Goal: Task Accomplishment & Management: Manage account settings

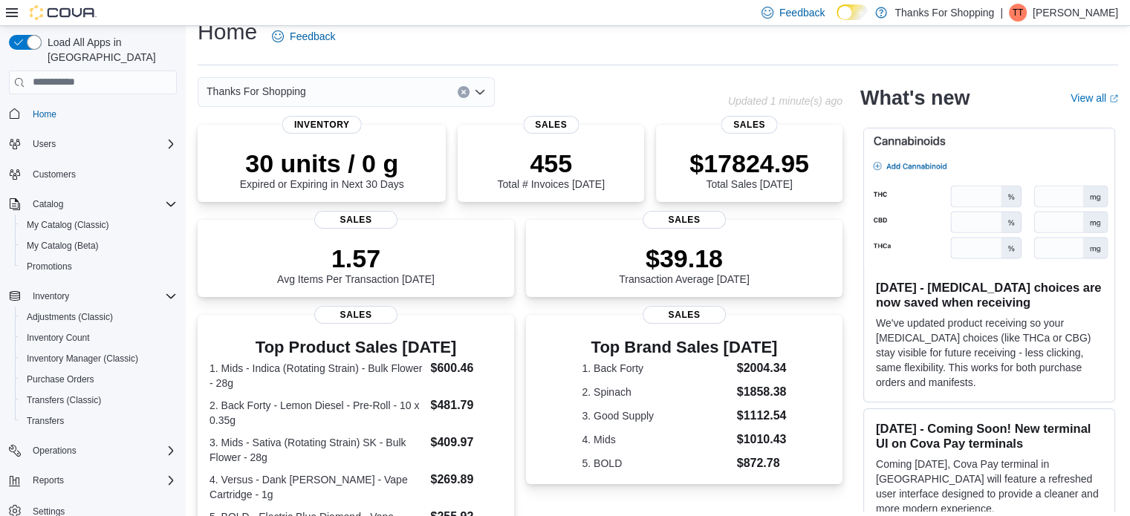
scroll to position [21, 0]
click at [77, 412] on div "Transfers" at bounding box center [99, 421] width 156 height 18
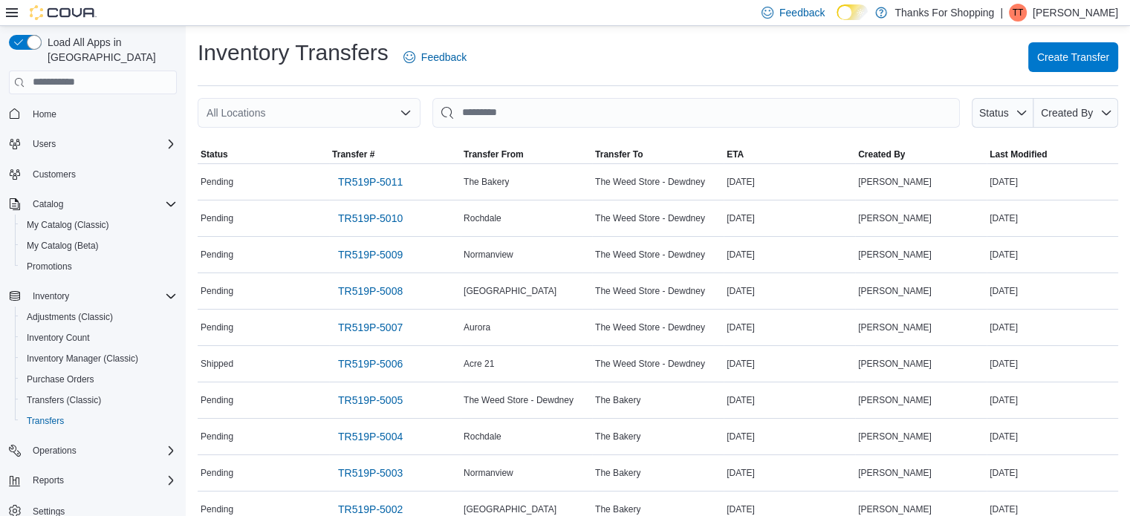
click at [405, 108] on icon "Open list of options" at bounding box center [406, 113] width 12 height 12
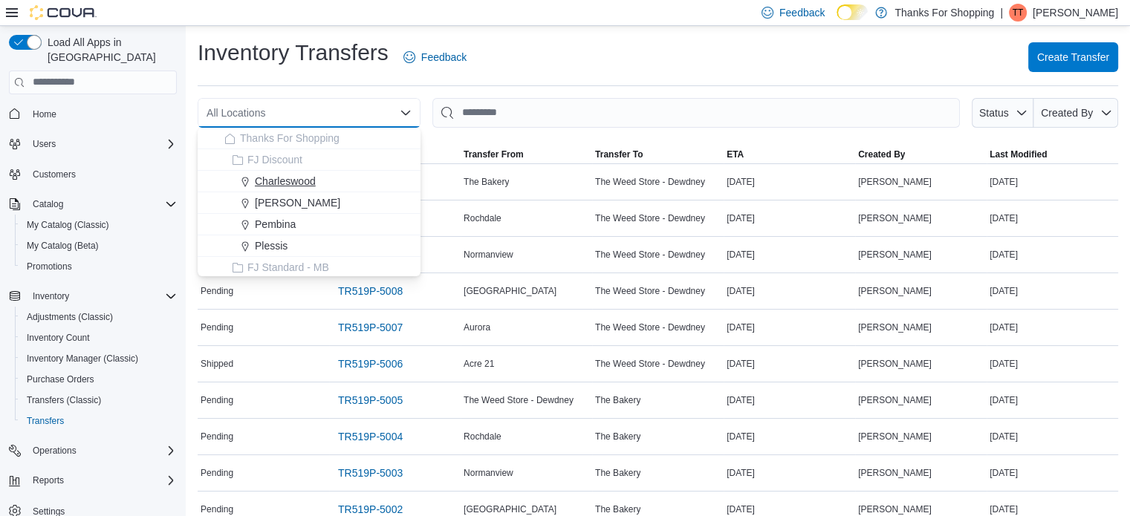
click at [302, 186] on span "Charleswood" at bounding box center [285, 181] width 61 height 15
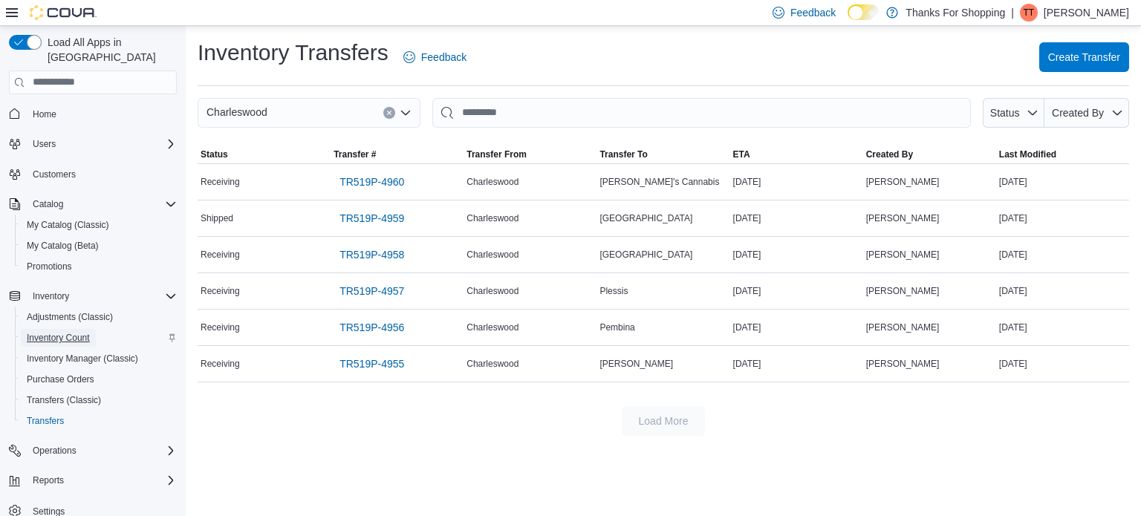
click at [69, 332] on span "Inventory Count" at bounding box center [58, 338] width 63 height 12
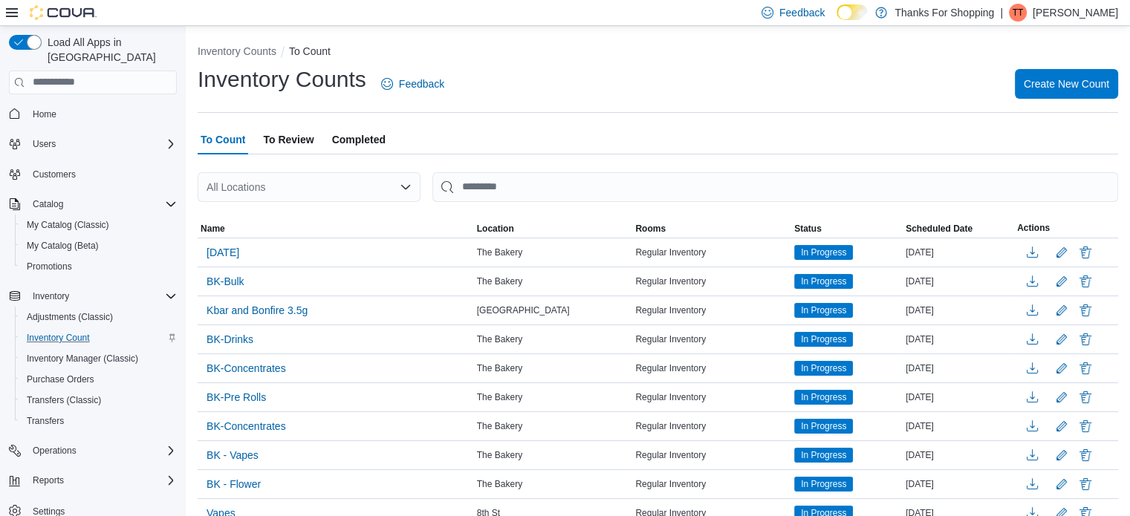
click at [358, 193] on div "All Locations" at bounding box center [309, 187] width 223 height 30
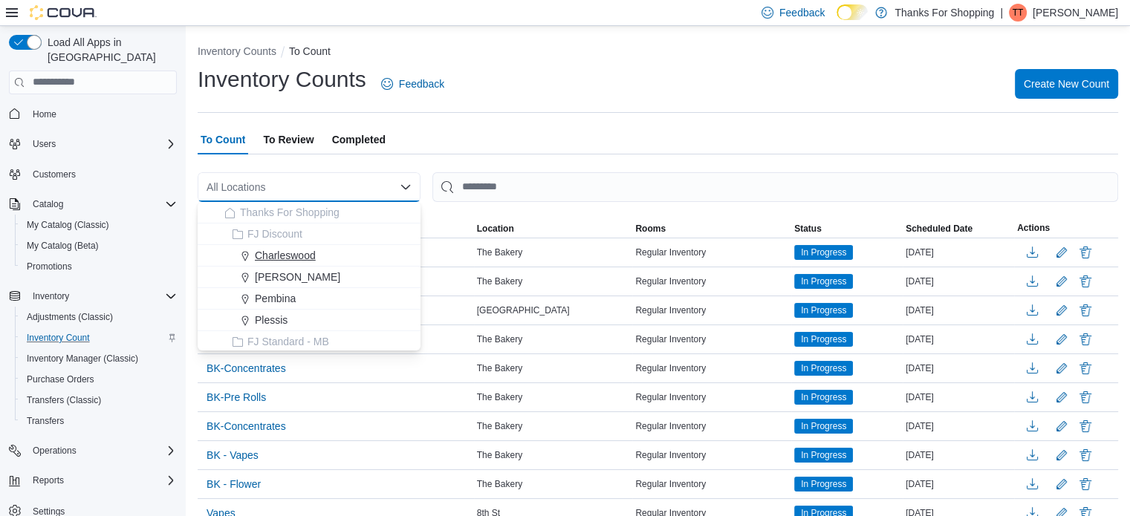
click at [344, 258] on div "Charleswood" at bounding box center [317, 255] width 187 height 15
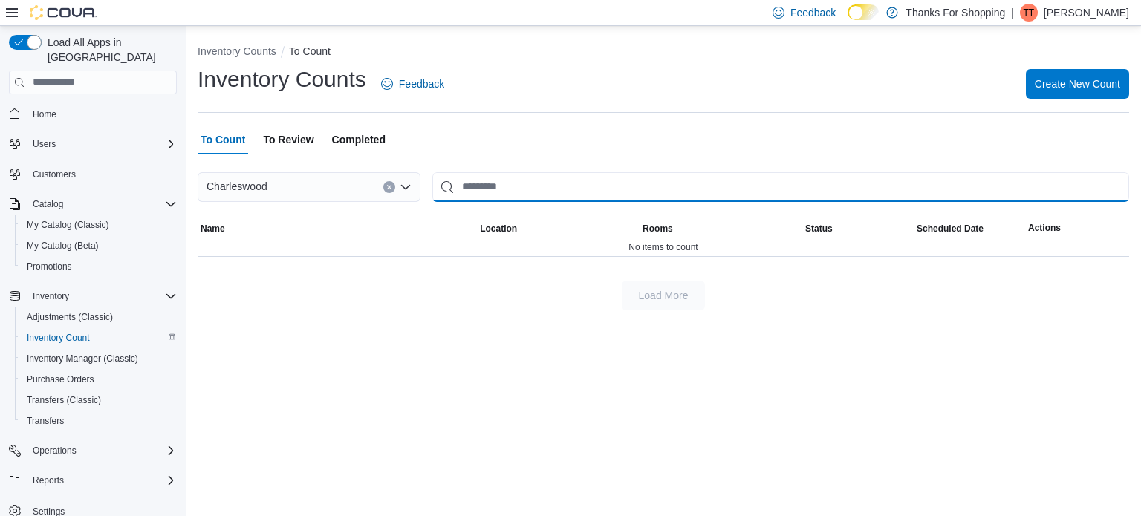
click at [547, 189] on input "This is a search bar. After typing your query, hit enter to filter the results …" at bounding box center [781, 187] width 697 height 30
click at [73, 369] on button "Purchase Orders" at bounding box center [99, 379] width 168 height 21
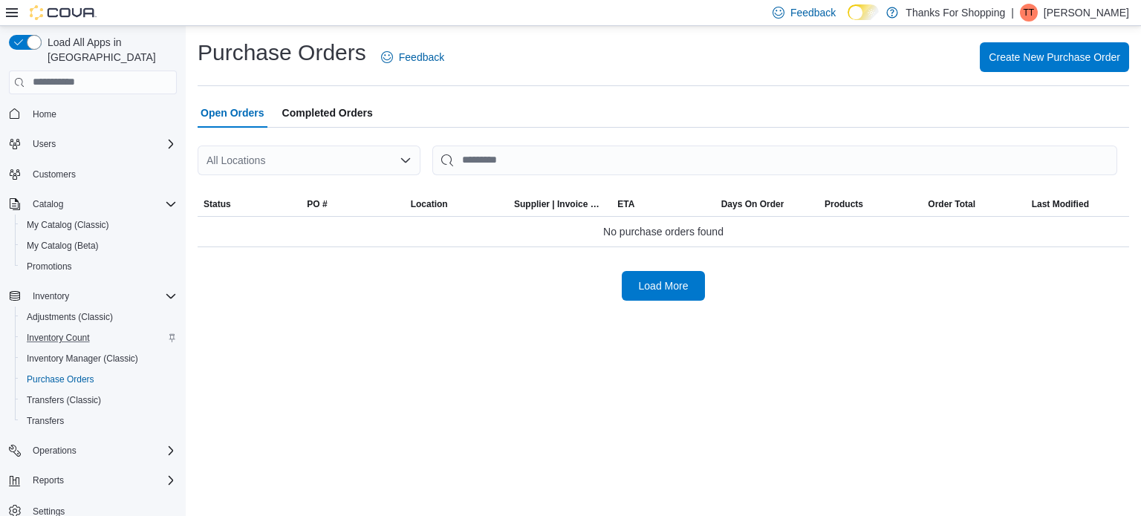
click at [346, 156] on div "All Locations" at bounding box center [309, 161] width 223 height 30
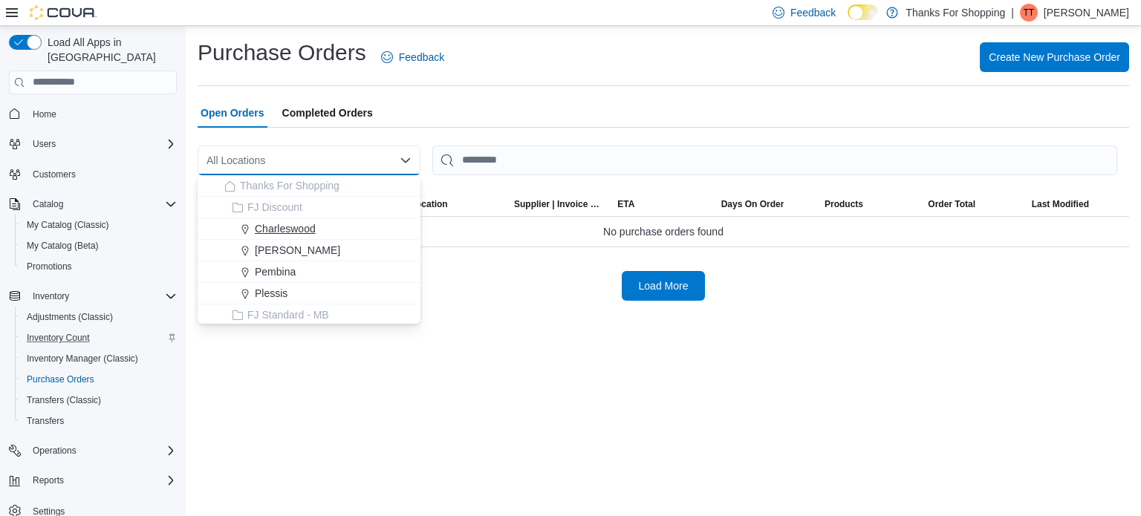
click at [310, 231] on span "Charleswood" at bounding box center [285, 228] width 61 height 15
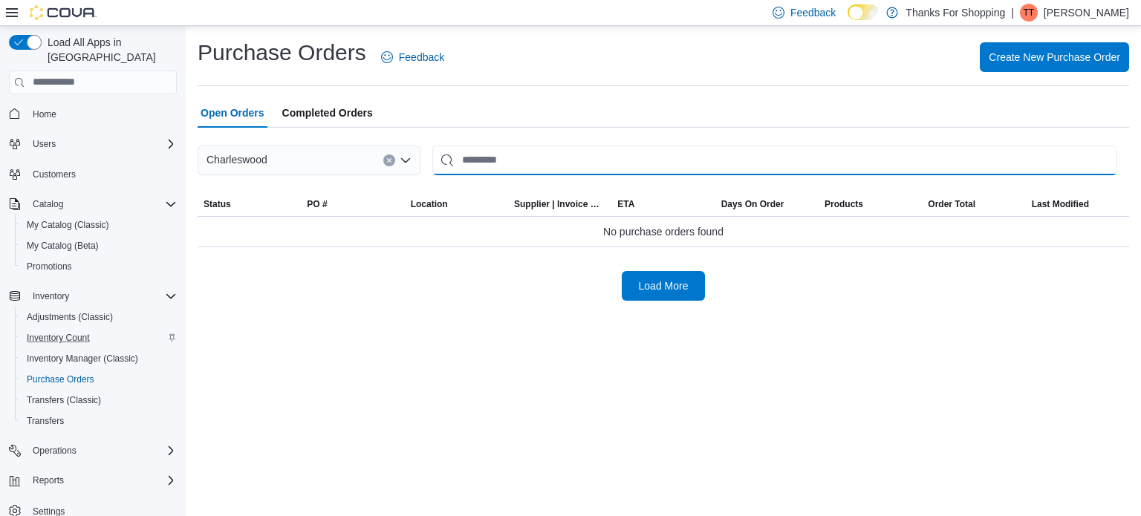
click at [525, 161] on input "This is a search bar. After typing your query, hit enter to filter the results …" at bounding box center [775, 161] width 685 height 30
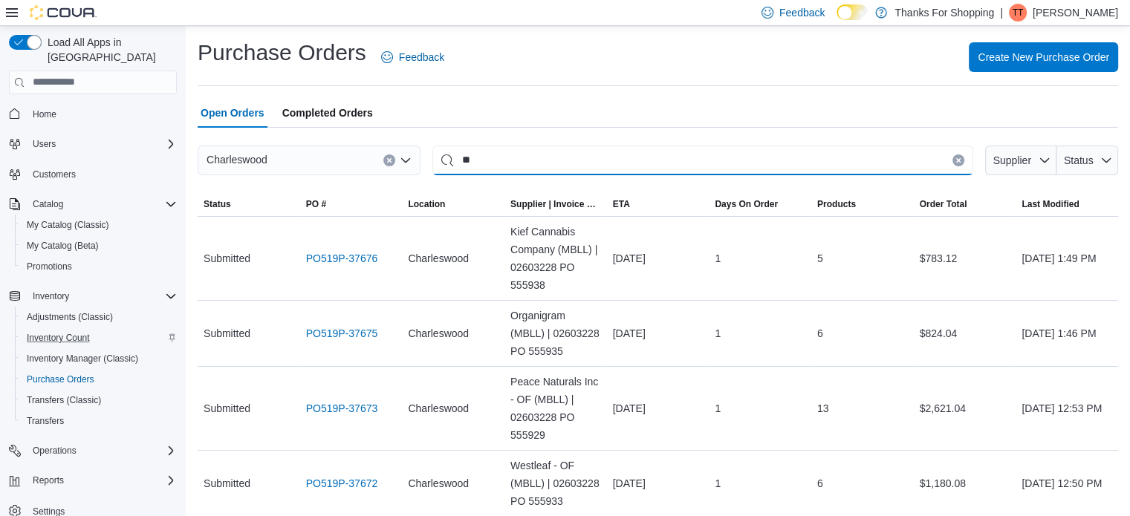
type input "*"
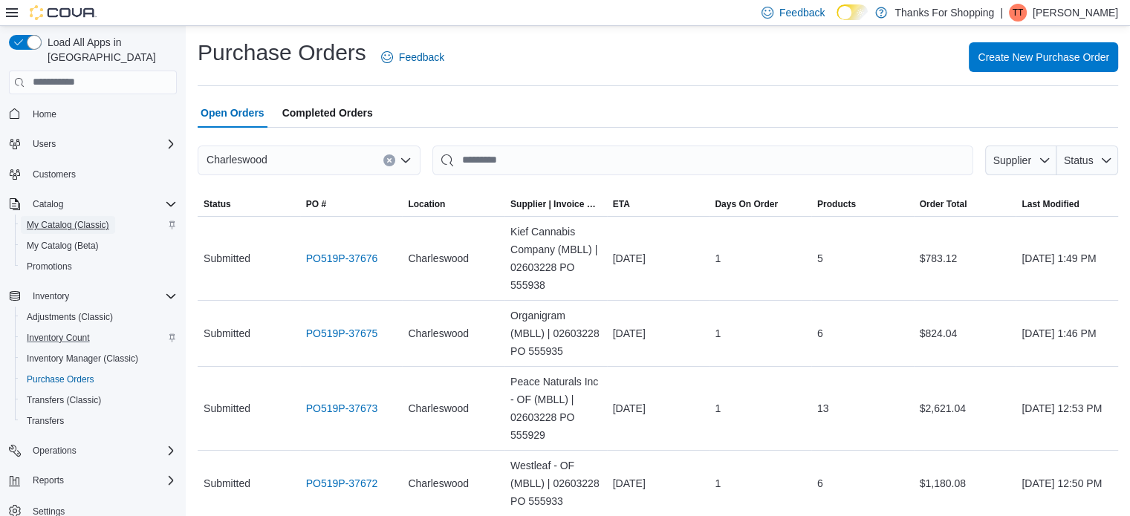
click at [53, 219] on span "My Catalog (Classic)" at bounding box center [68, 225] width 82 height 12
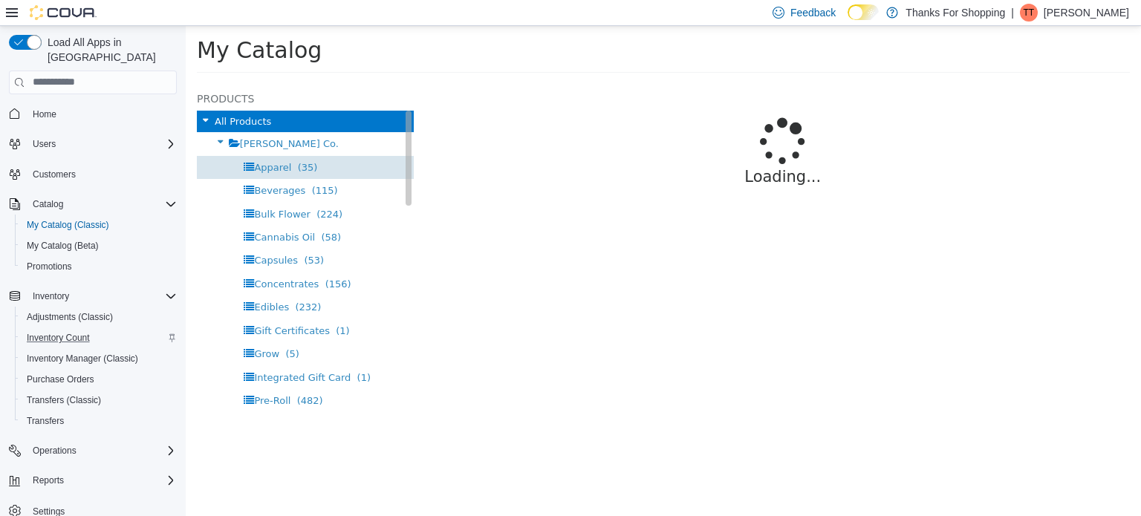
select select "**********"
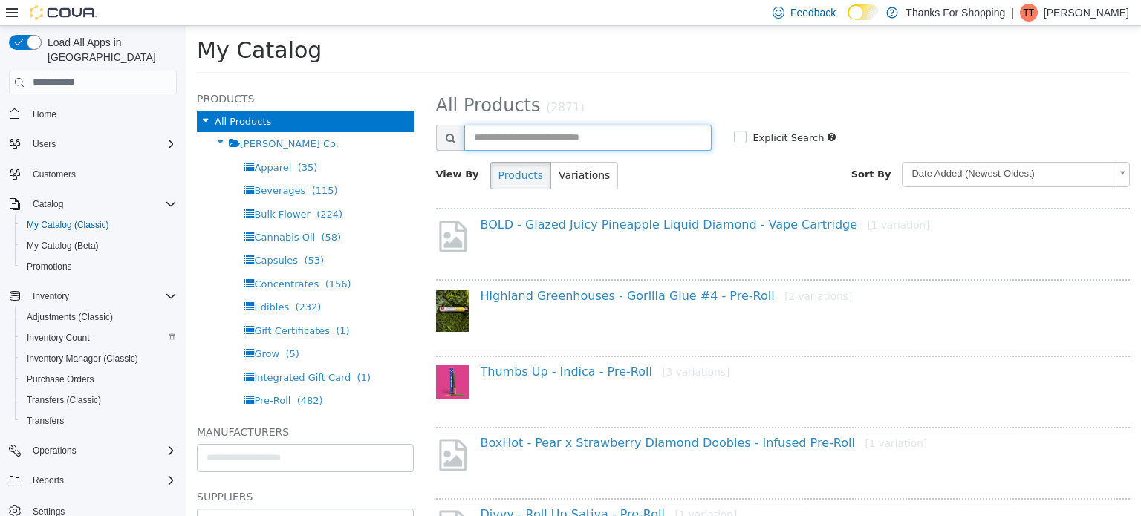
click at [505, 135] on input "text" at bounding box center [588, 137] width 248 height 26
type input "*********"
select select "**********"
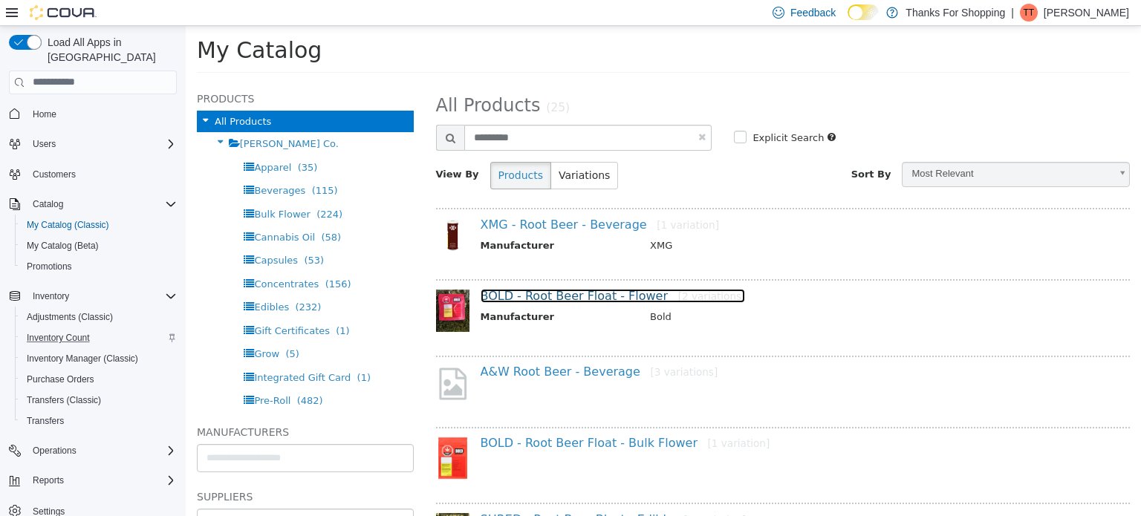
click at [592, 295] on link "BOLD - Root Beer Float - Flower [2 variations]" at bounding box center [613, 295] width 265 height 14
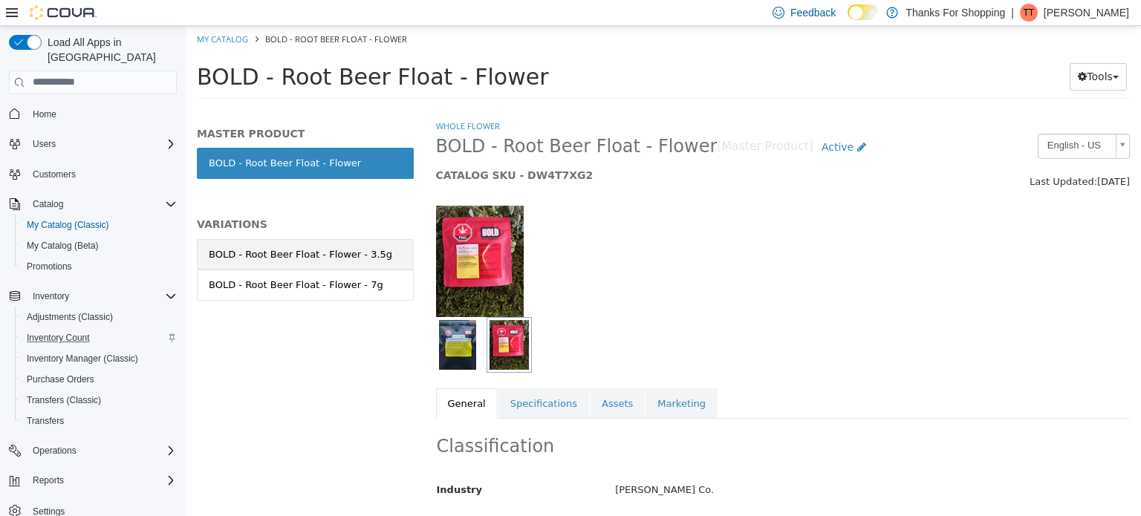
click at [271, 260] on div "BOLD - Root Beer Float - Flower - 3.5g" at bounding box center [301, 254] width 184 height 15
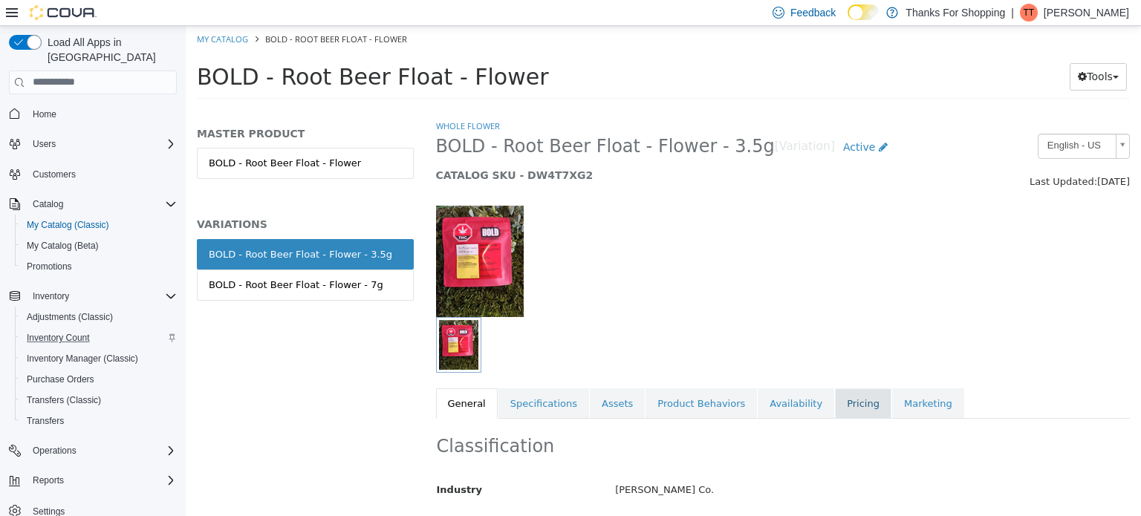
click at [835, 407] on link "Pricing" at bounding box center [863, 403] width 56 height 31
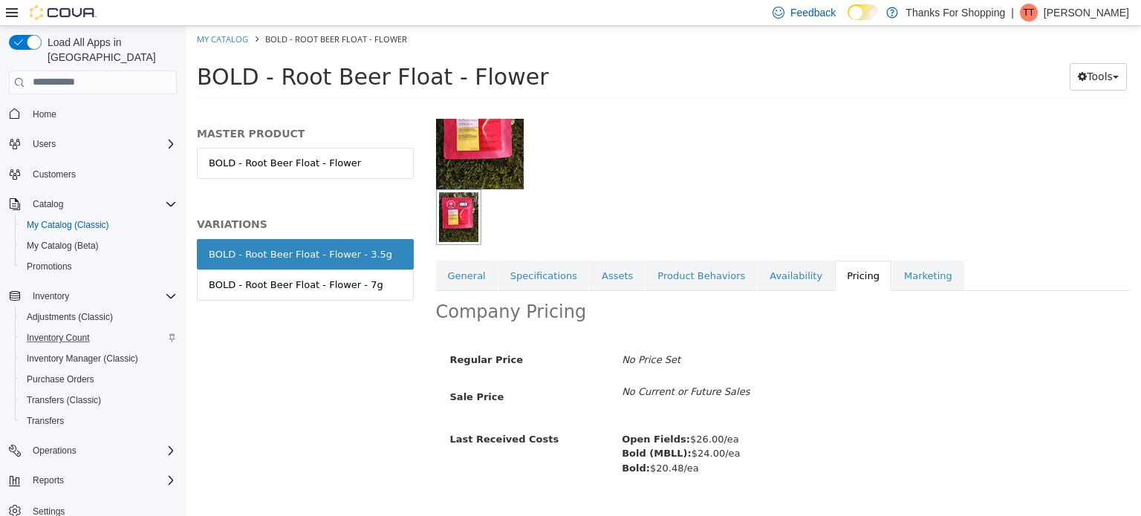
scroll to position [157, 0]
